Goal: Task Accomplishment & Management: Manage account settings

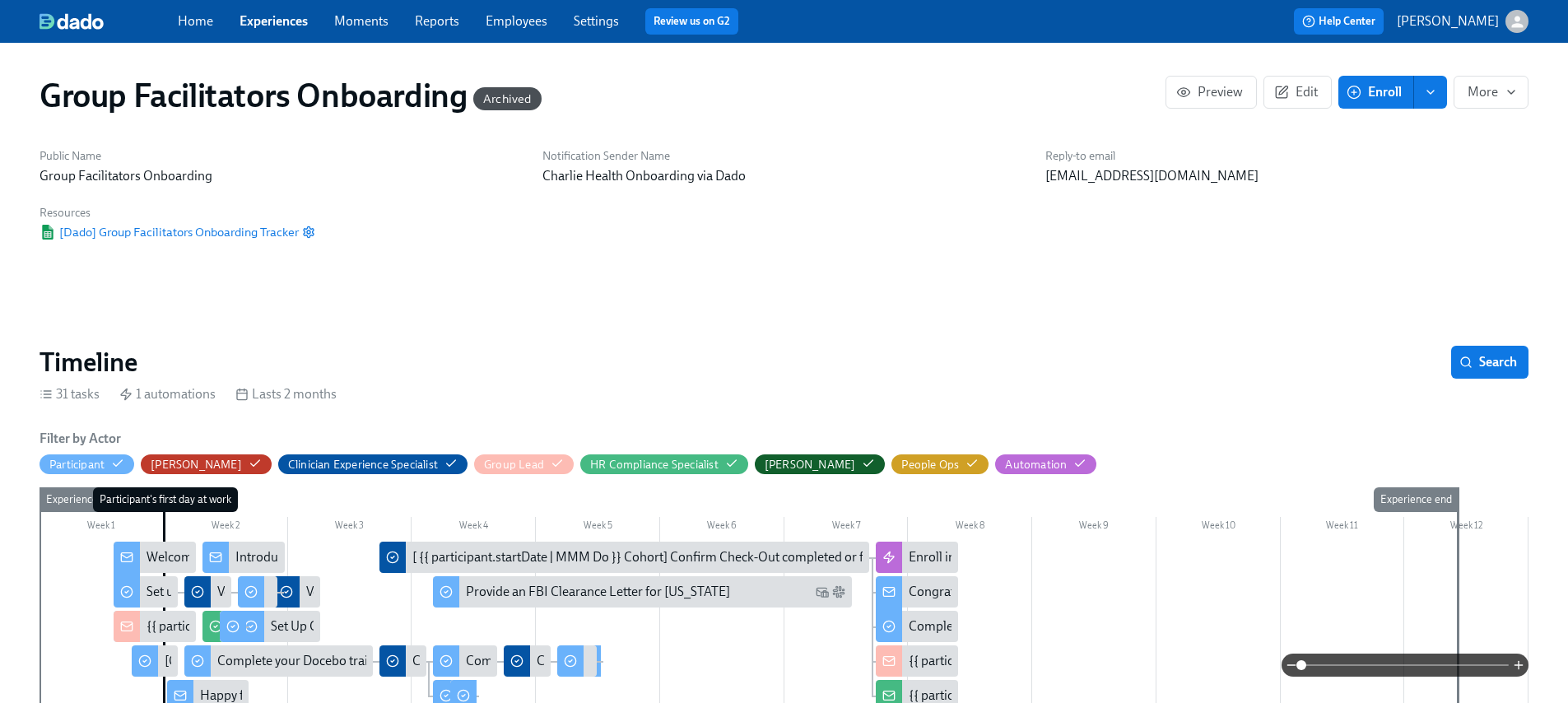
click at [582, 21] on link "Settings" at bounding box center [596, 21] width 45 height 16
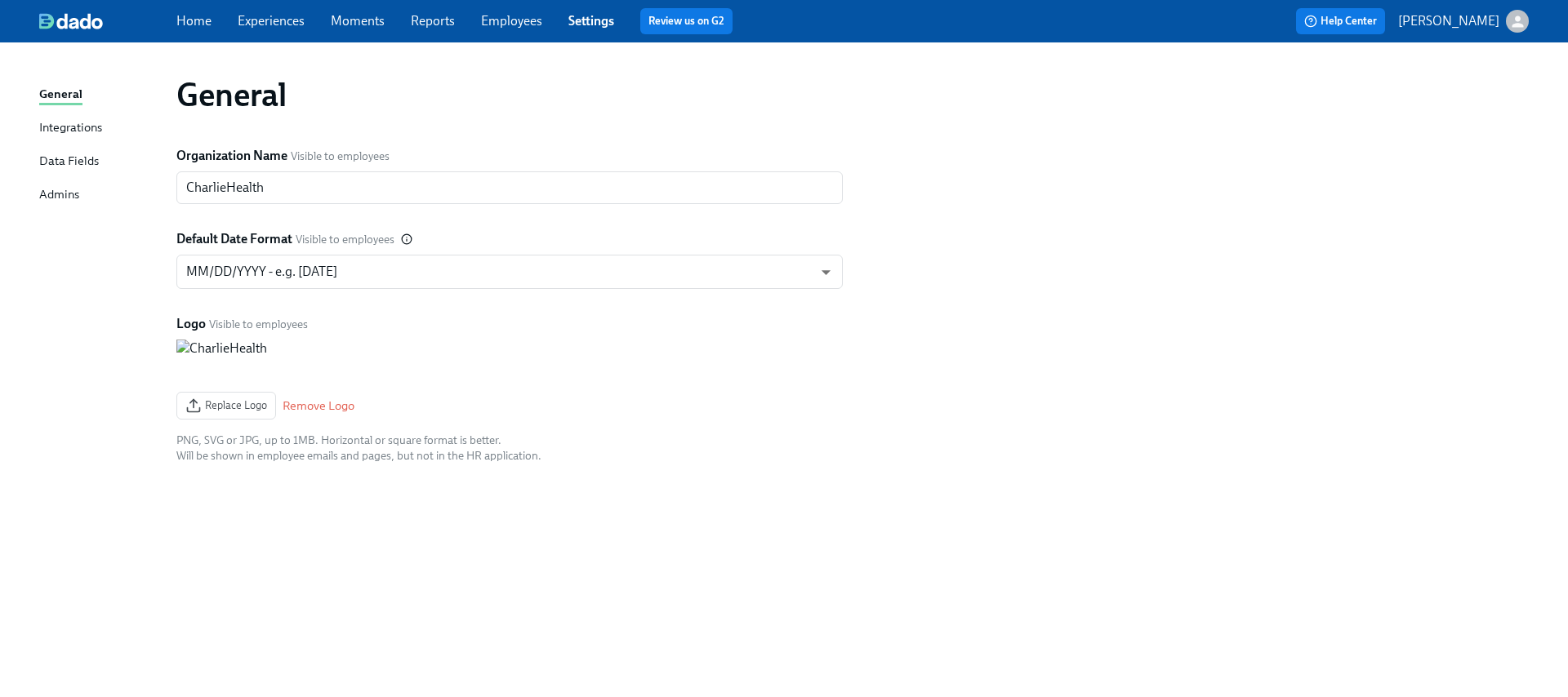
click at [60, 189] on div "Admins" at bounding box center [59, 195] width 40 height 20
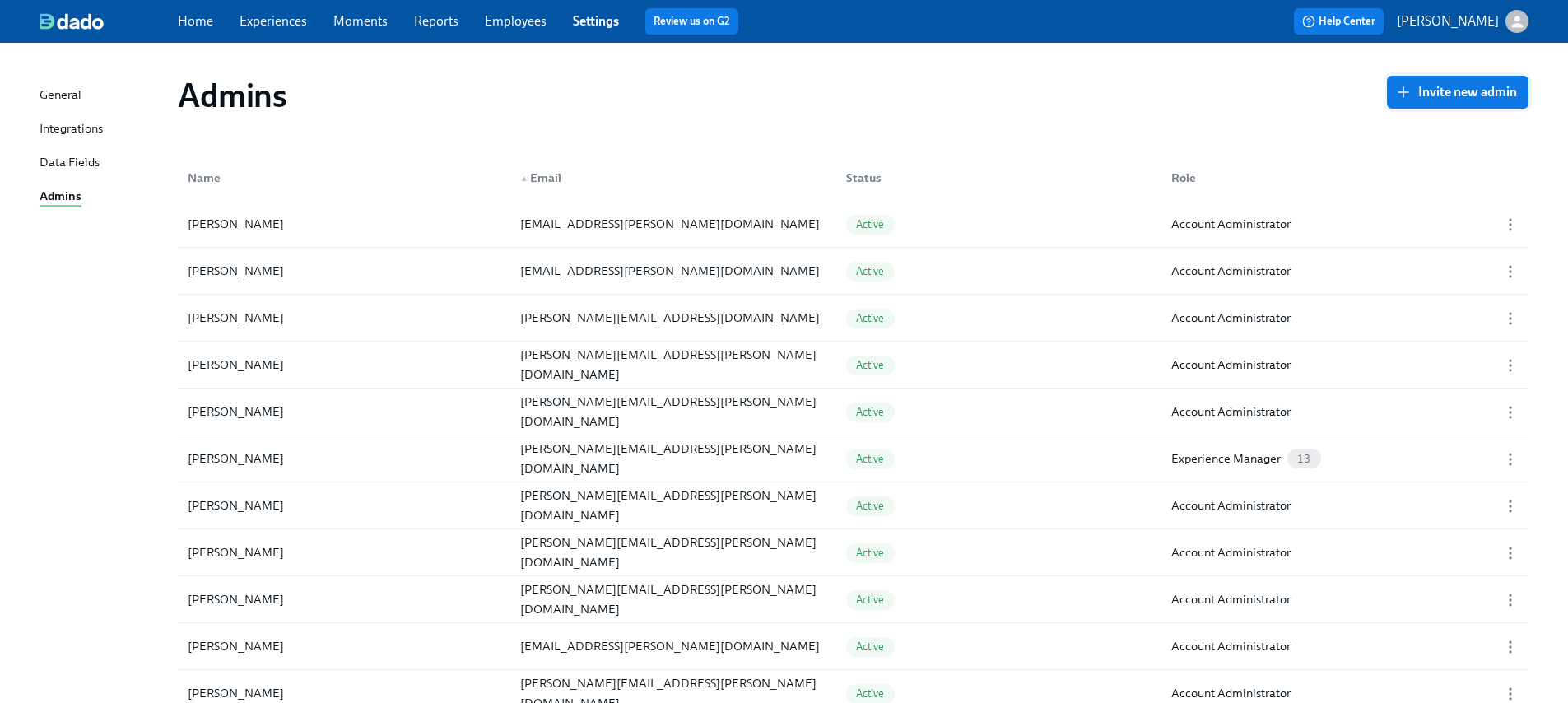
click at [1437, 86] on span "Invite new admin" at bounding box center [1457, 93] width 119 height 17
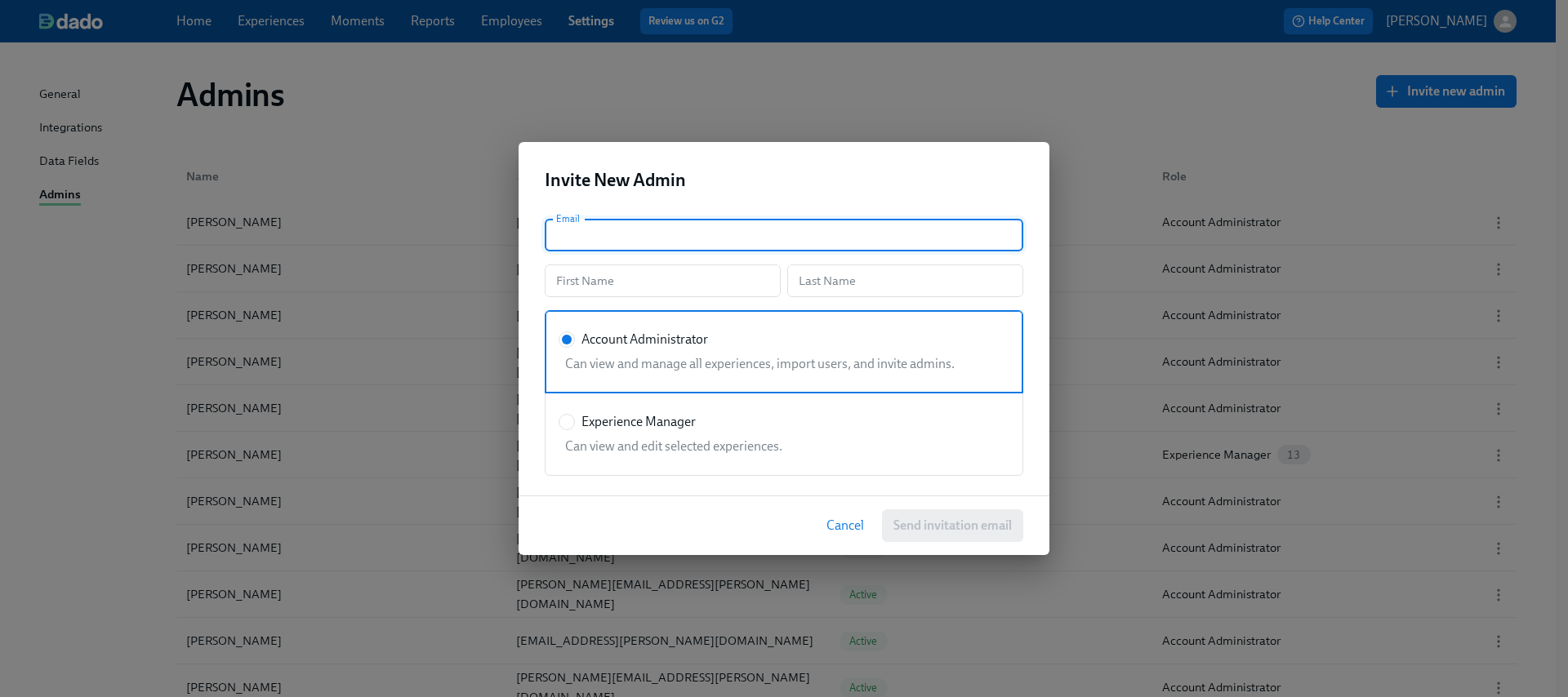
click at [697, 239] on input "text" at bounding box center [784, 235] width 478 height 33
paste input "madina.zabran@charliehealth.com"
type input "madina.zabran@charliehealth.com"
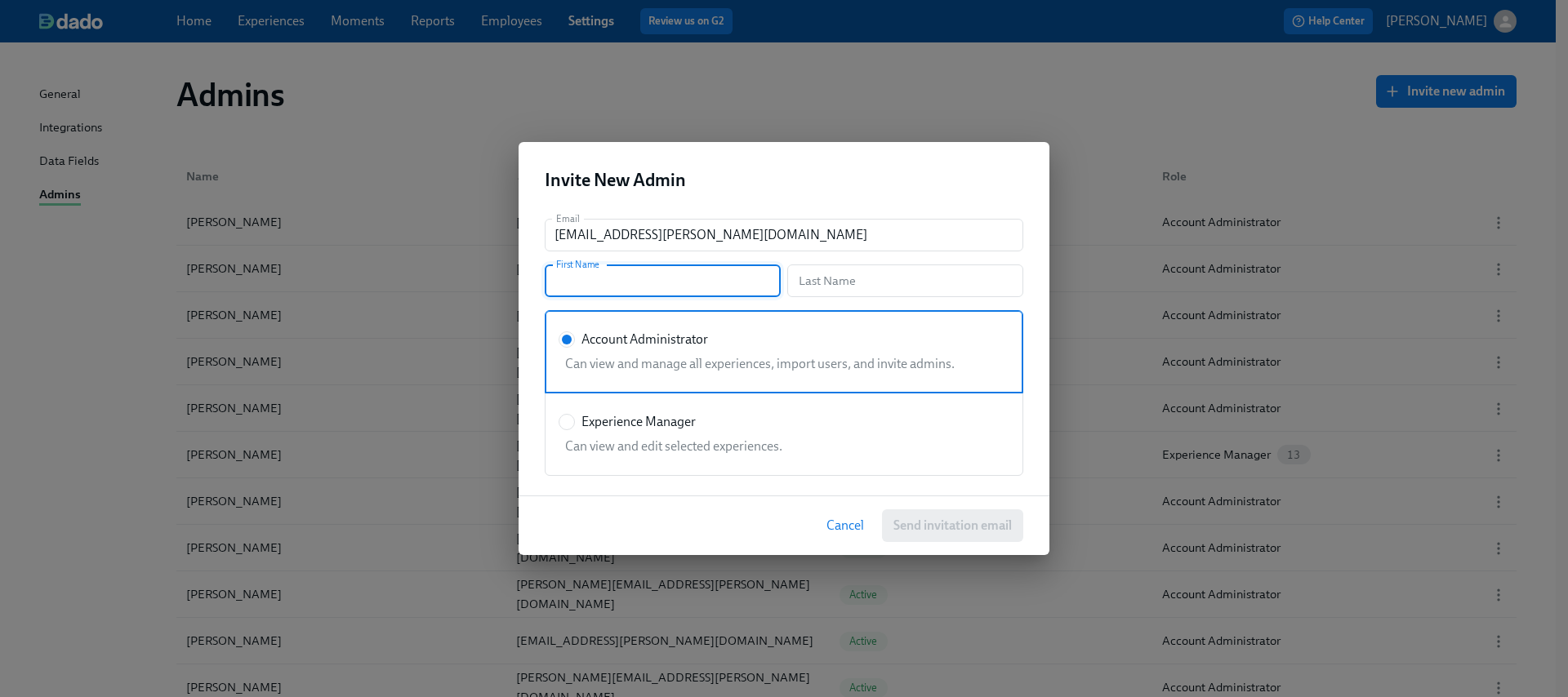
click at [614, 287] on input "text" at bounding box center [663, 281] width 236 height 33
type input "Madina"
click at [838, 286] on input "text" at bounding box center [905, 281] width 236 height 33
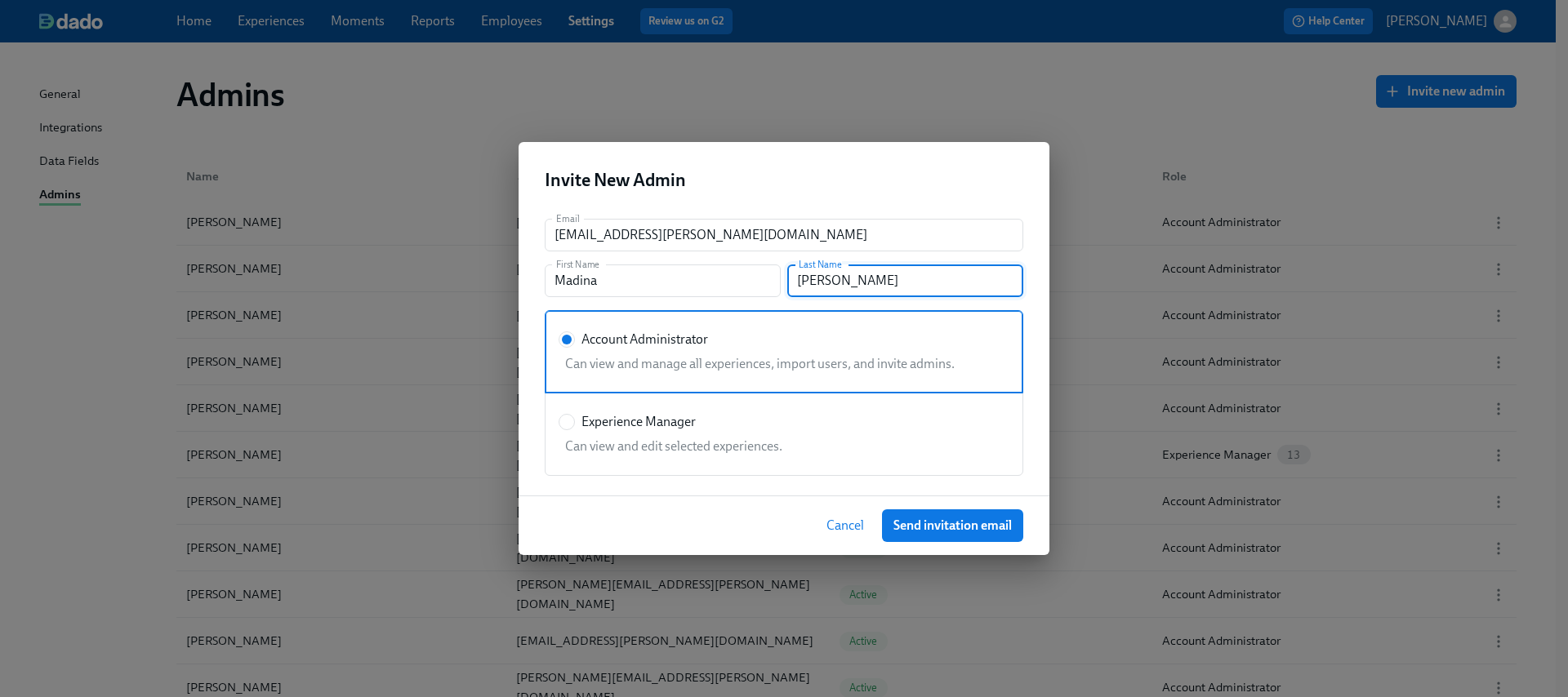
type input "Zabran"
click at [726, 419] on div "Experience Manager" at bounding box center [781, 422] width 444 height 18
click at [574, 419] on input "Experience Manager" at bounding box center [567, 422] width 15 height 15
radio input "true"
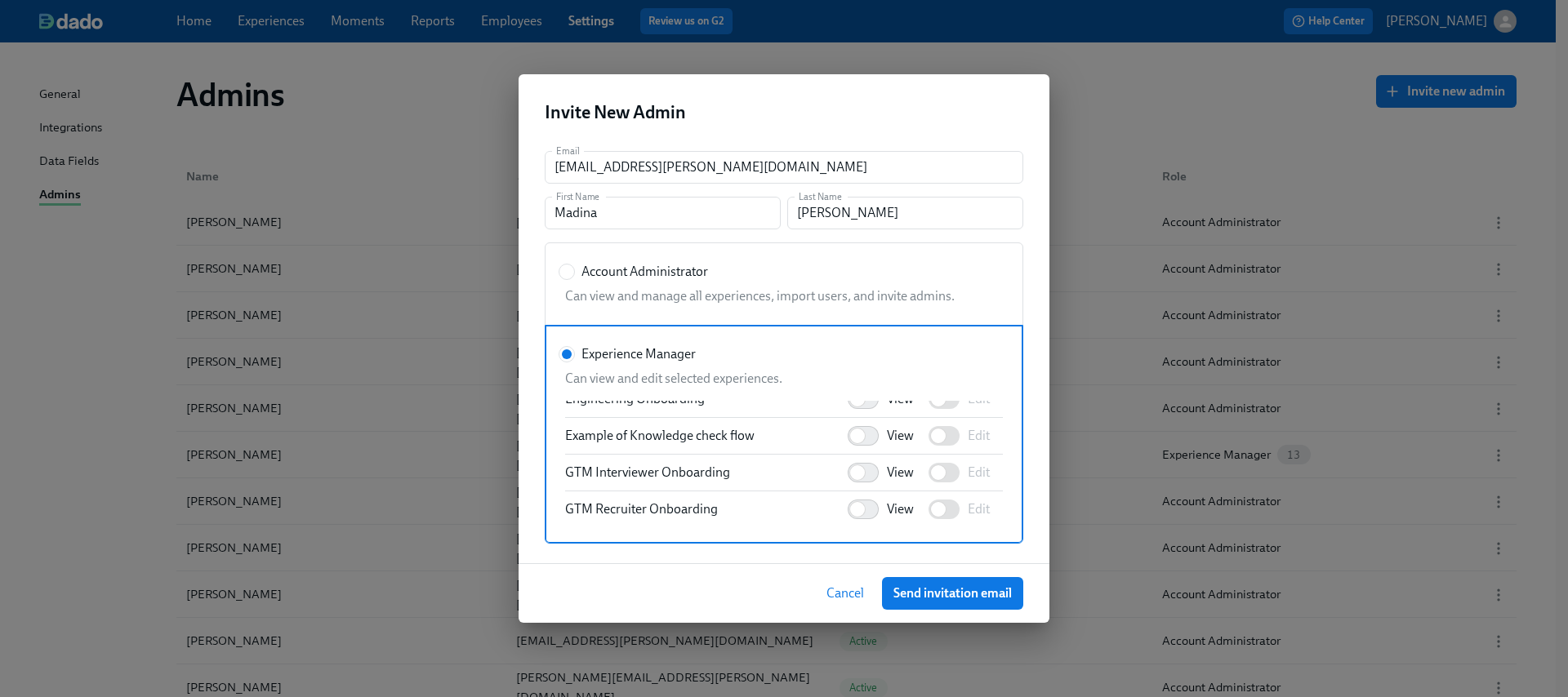
scroll to position [1390, 0]
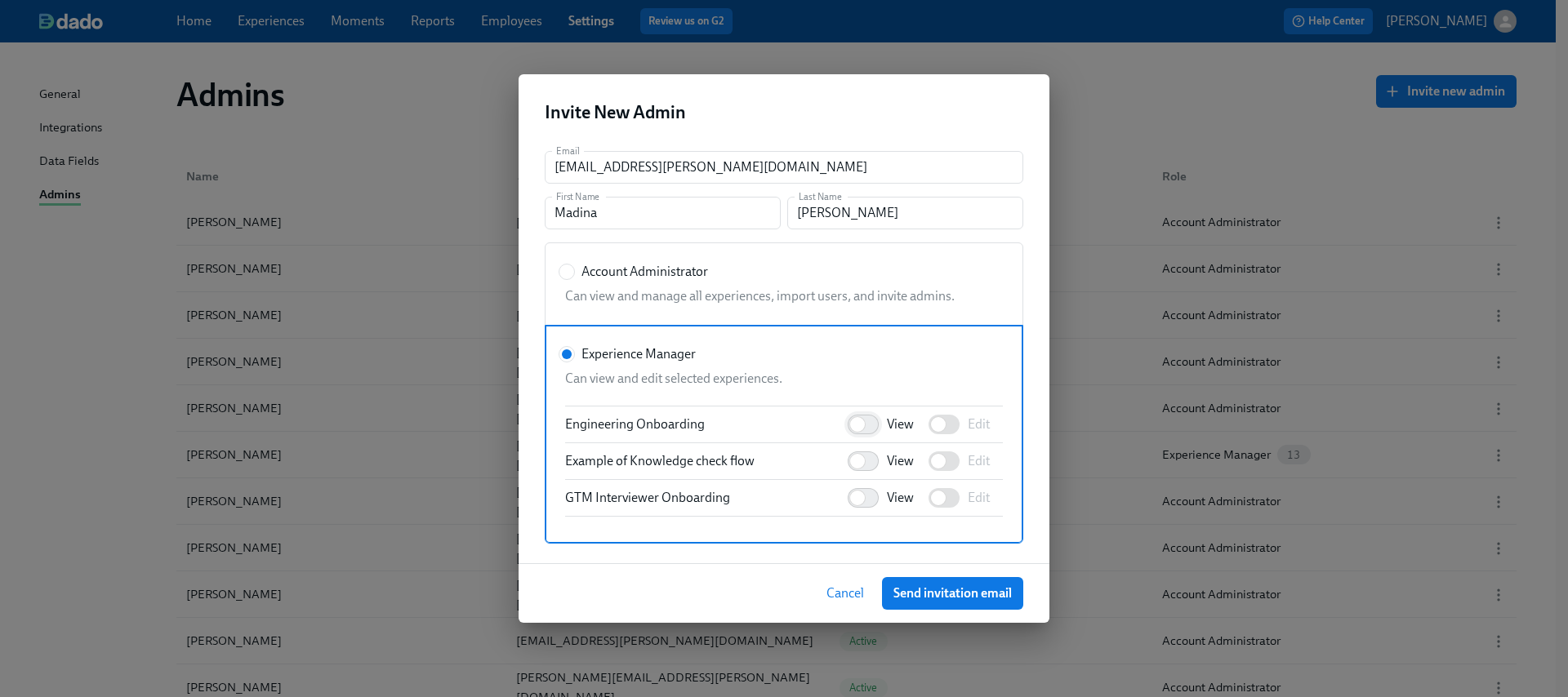
click at [845, 419] on input "View" at bounding box center [858, 424] width 108 height 36
checkbox input "true"
click at [943, 432] on input "Edit" at bounding box center [938, 424] width 108 height 36
checkbox input "true"
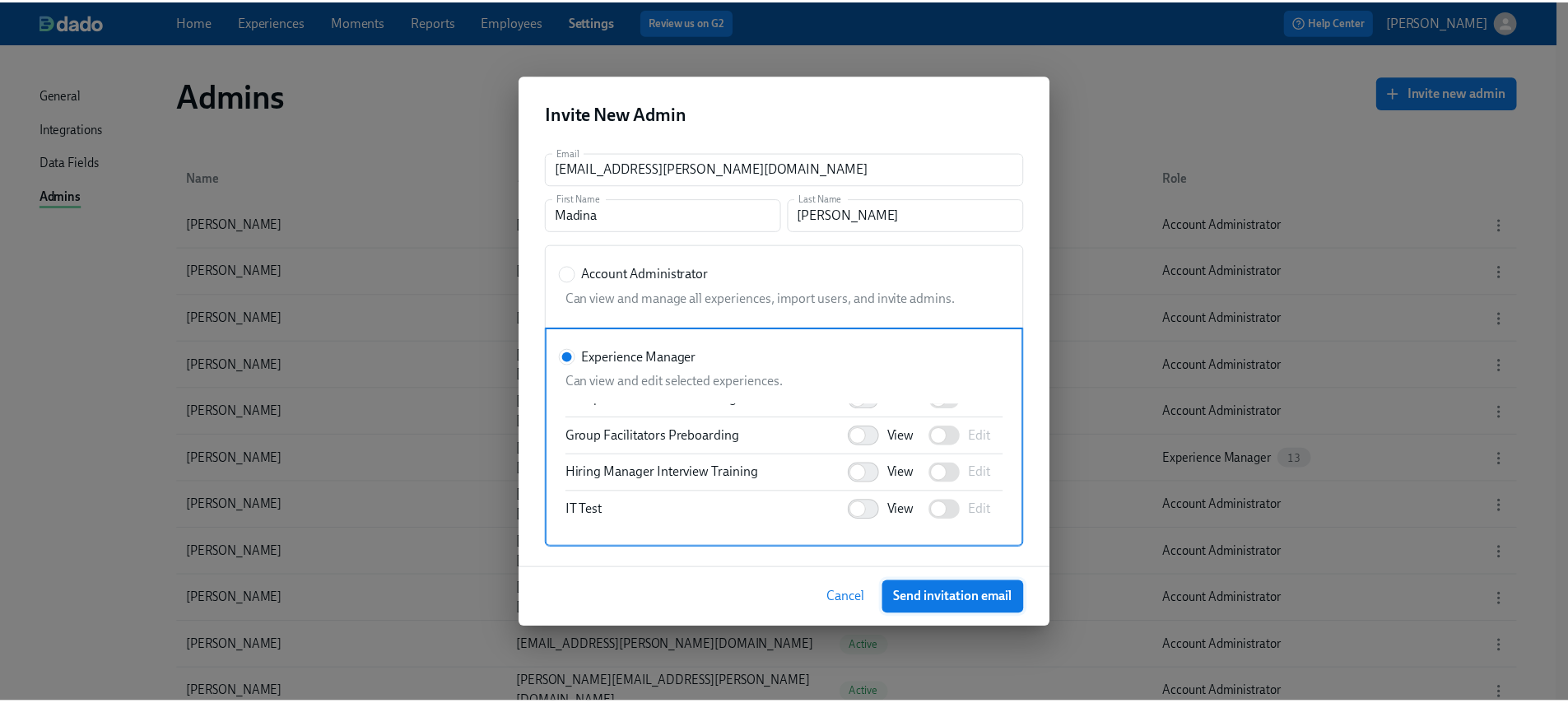
scroll to position [1580, 0]
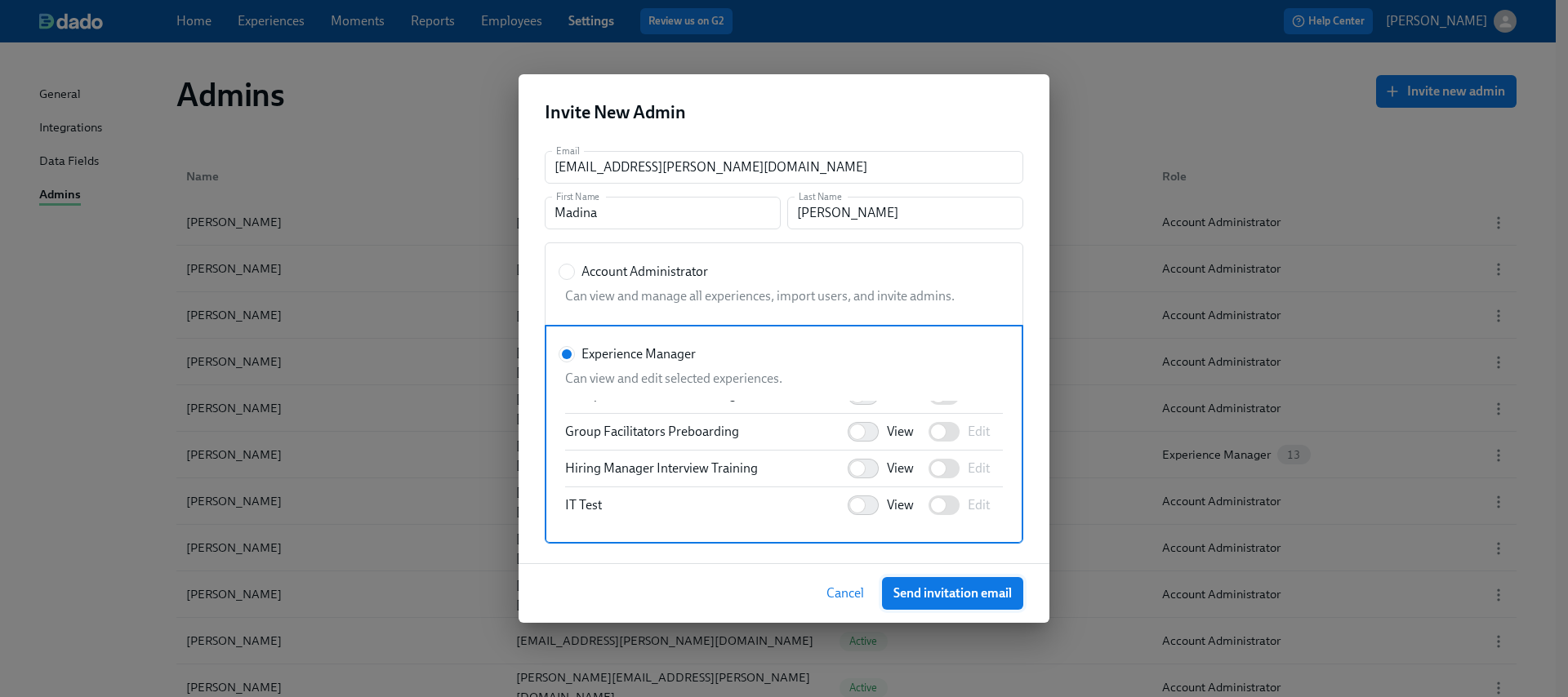
click at [927, 595] on span "Send invitation email" at bounding box center [952, 594] width 119 height 16
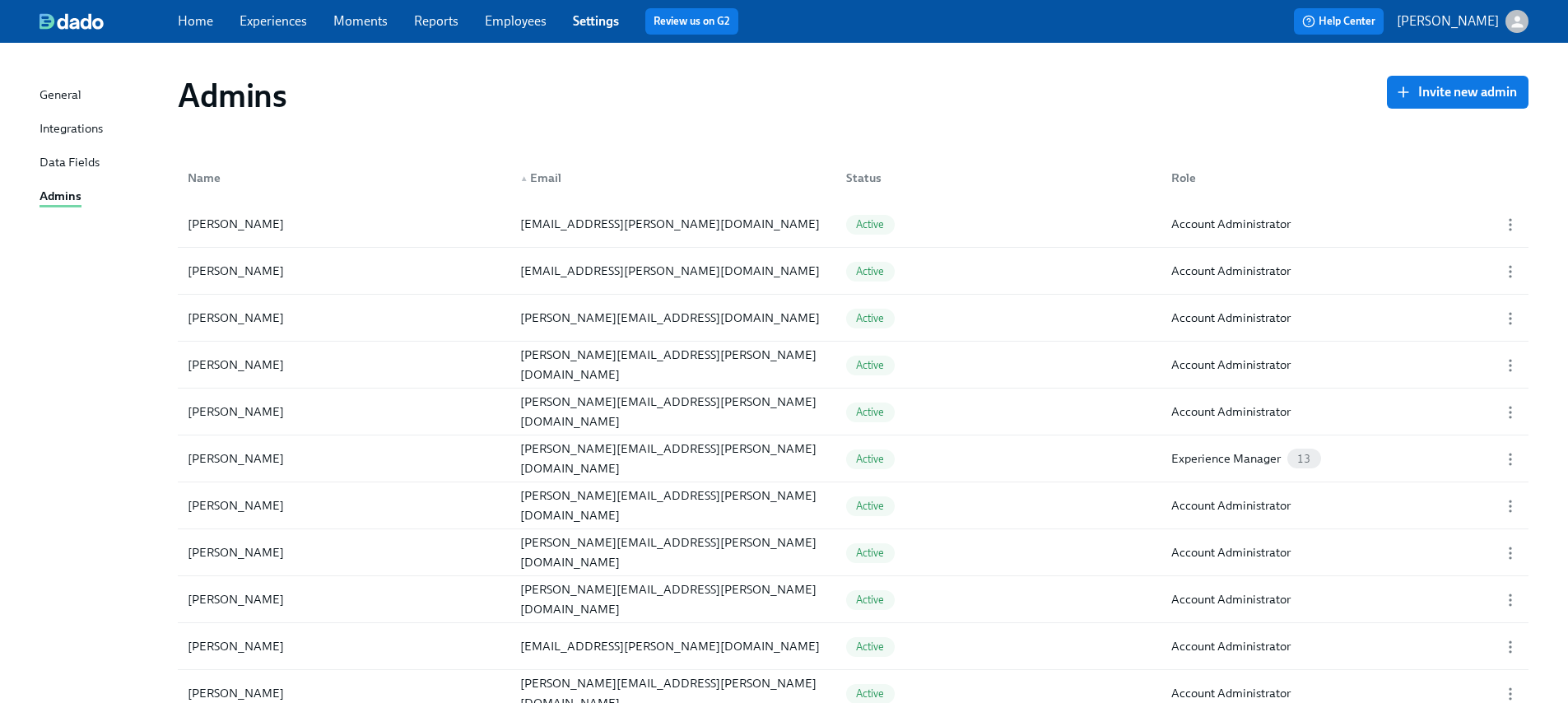
click at [300, 14] on link "Experiences" at bounding box center [273, 21] width 68 height 16
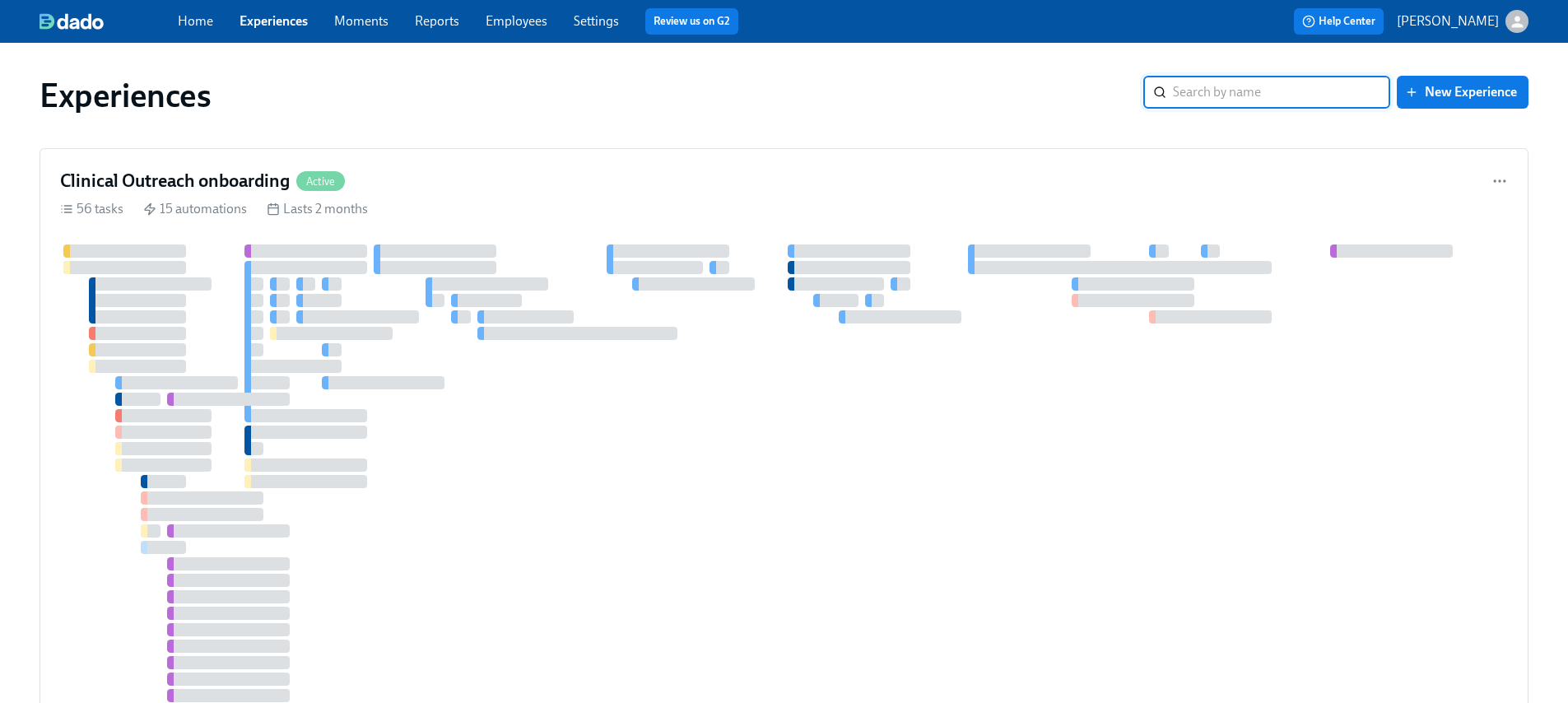
scroll to position [3, 0]
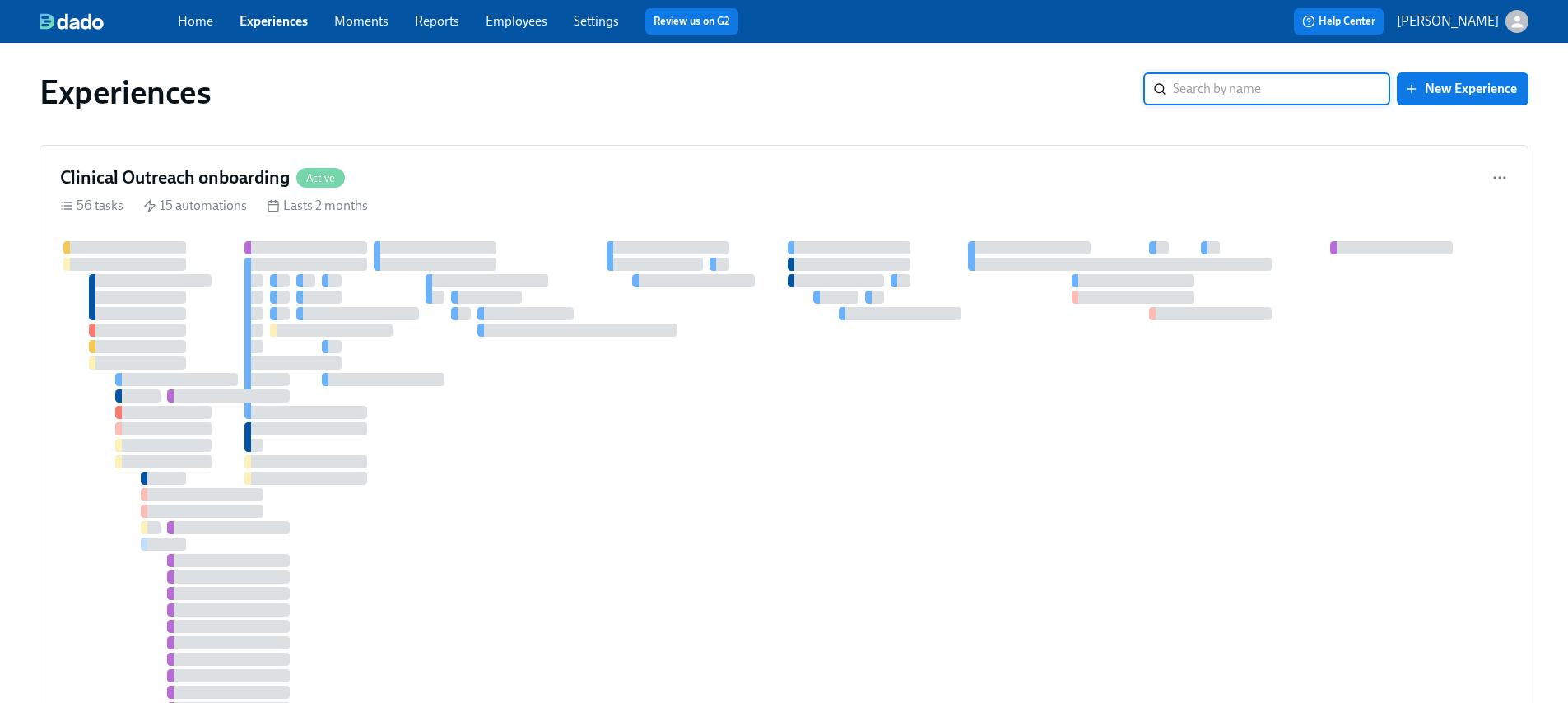
click at [1216, 97] on input "search" at bounding box center [1281, 89] width 217 height 33
type input "eng"
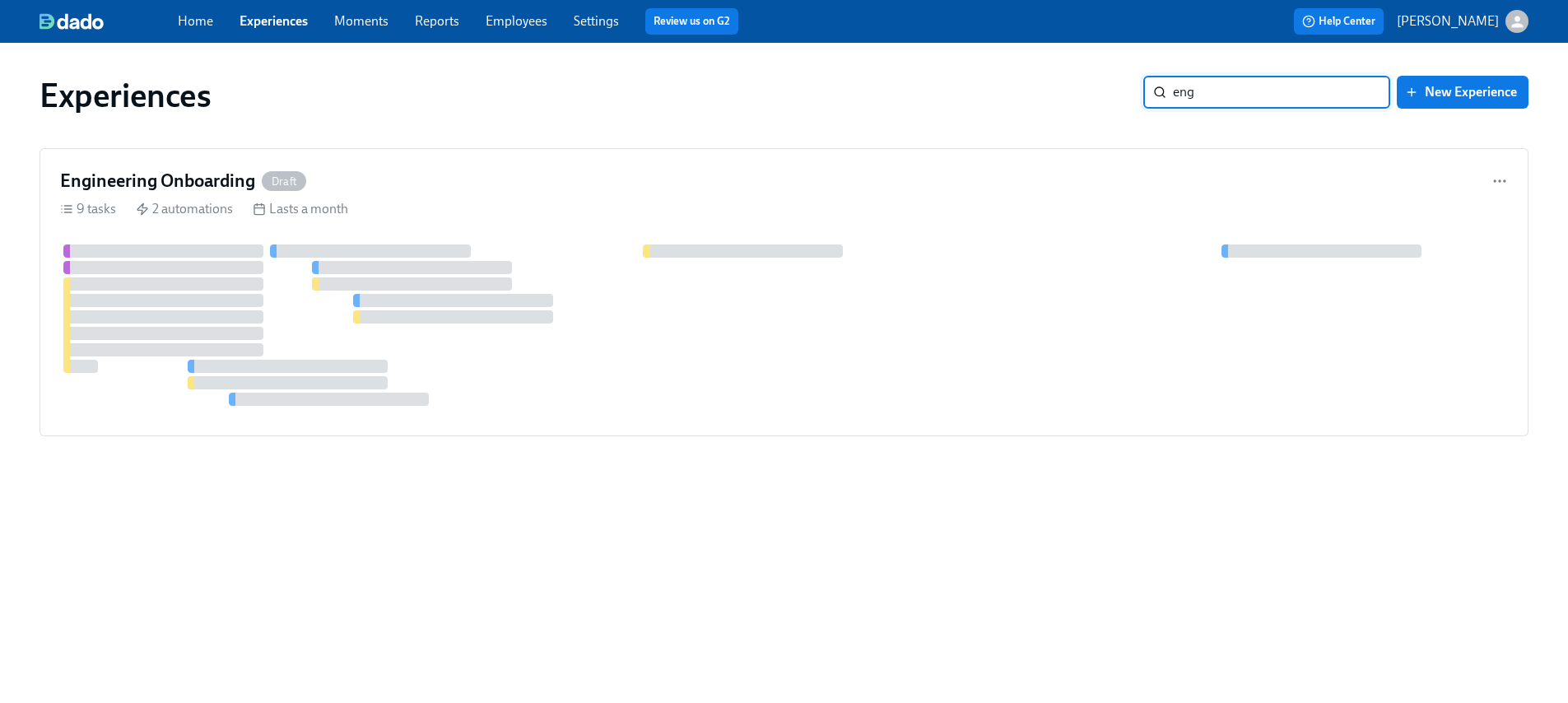
scroll to position [0, 0]
click at [902, 212] on div "9 tasks 2 automations Lasts a month" at bounding box center [790, 209] width 1460 height 18
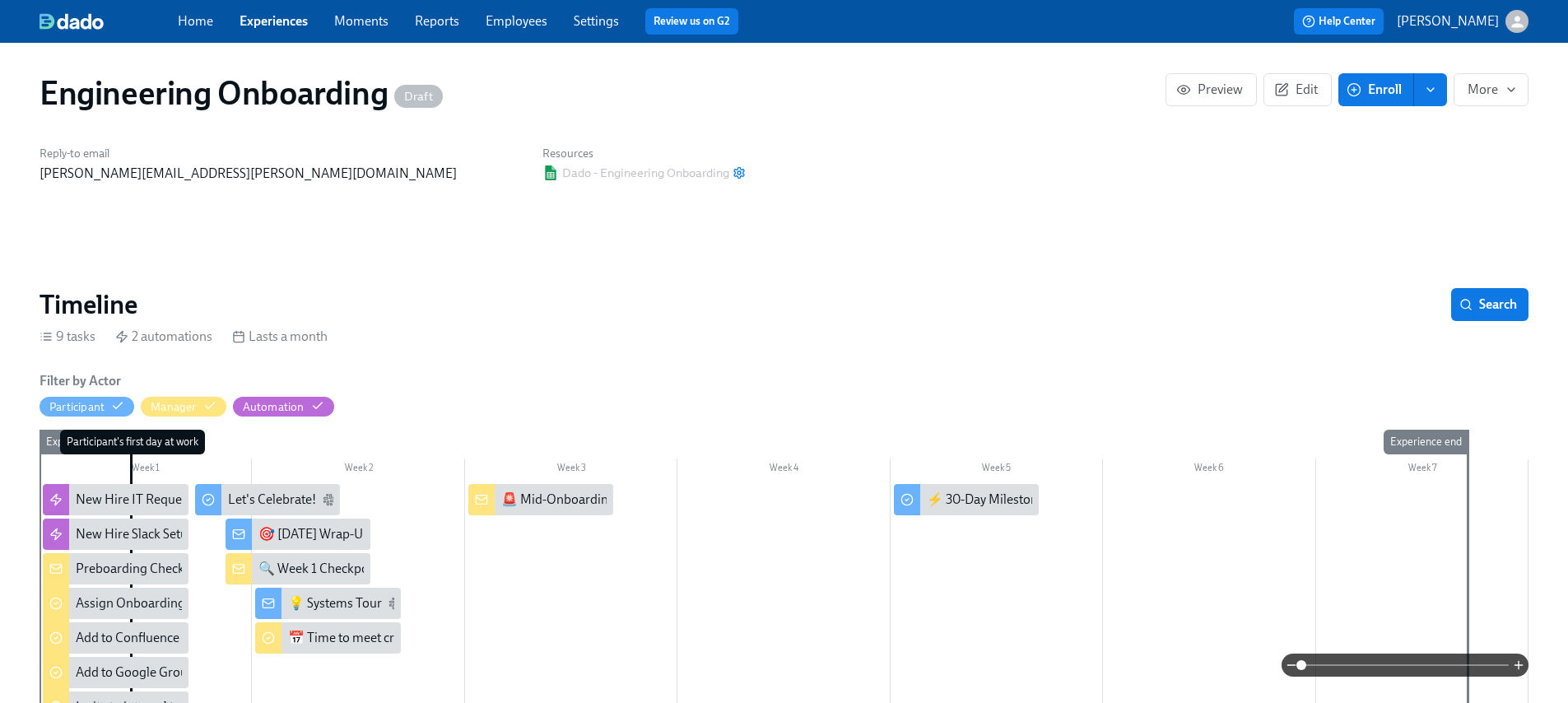
scroll to position [3, 0]
